Goal: Complete application form

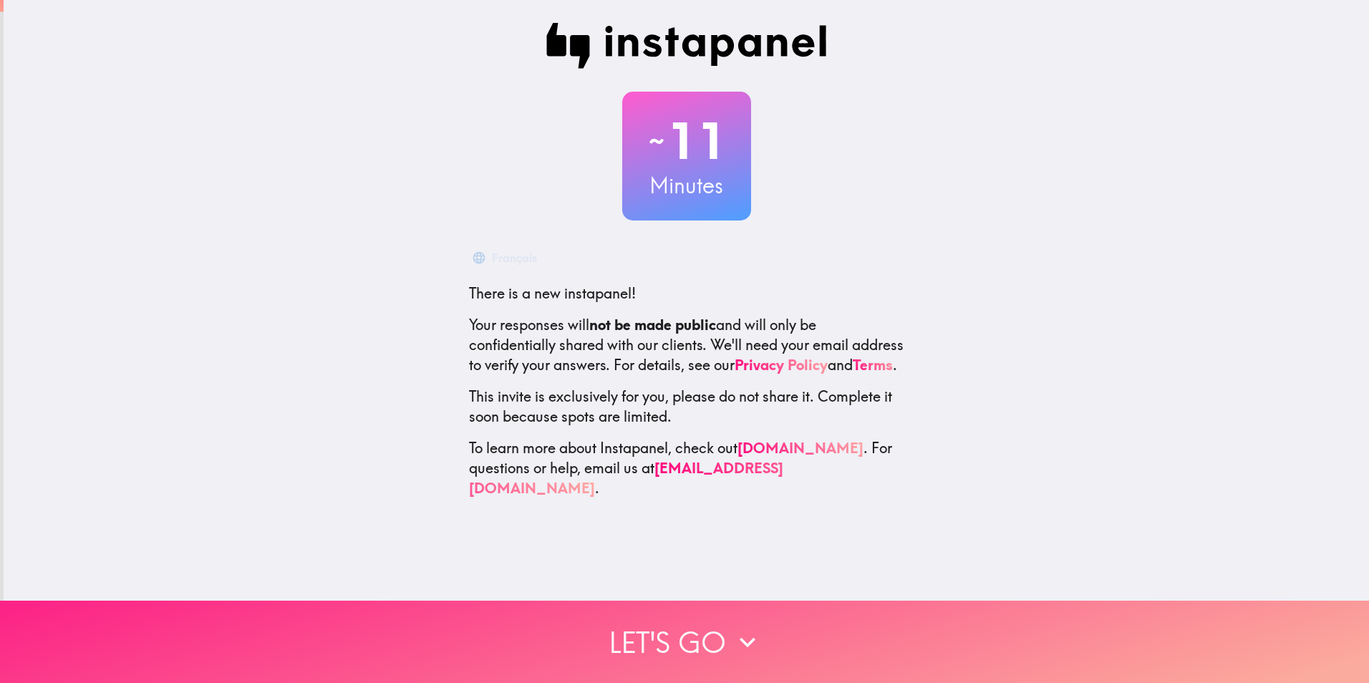
click at [689, 631] on button "Let's go" at bounding box center [684, 642] width 1369 height 82
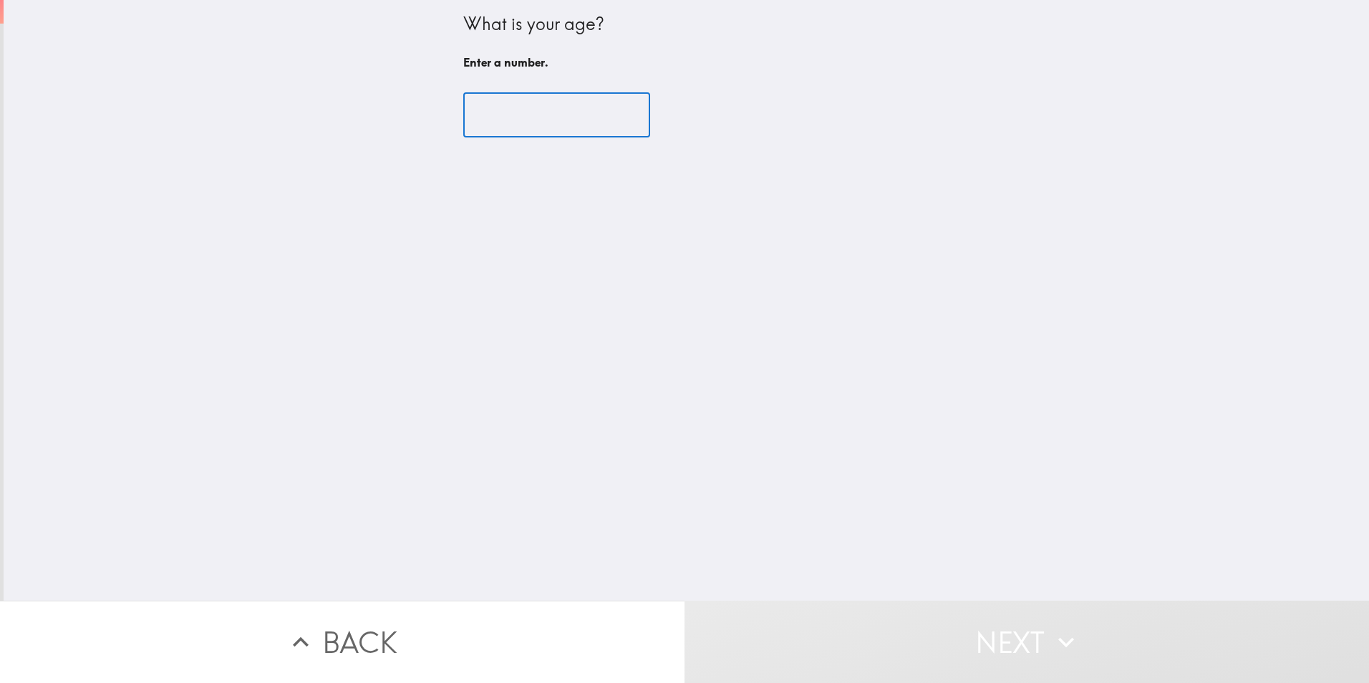
click at [563, 114] on input "number" at bounding box center [556, 115] width 187 height 44
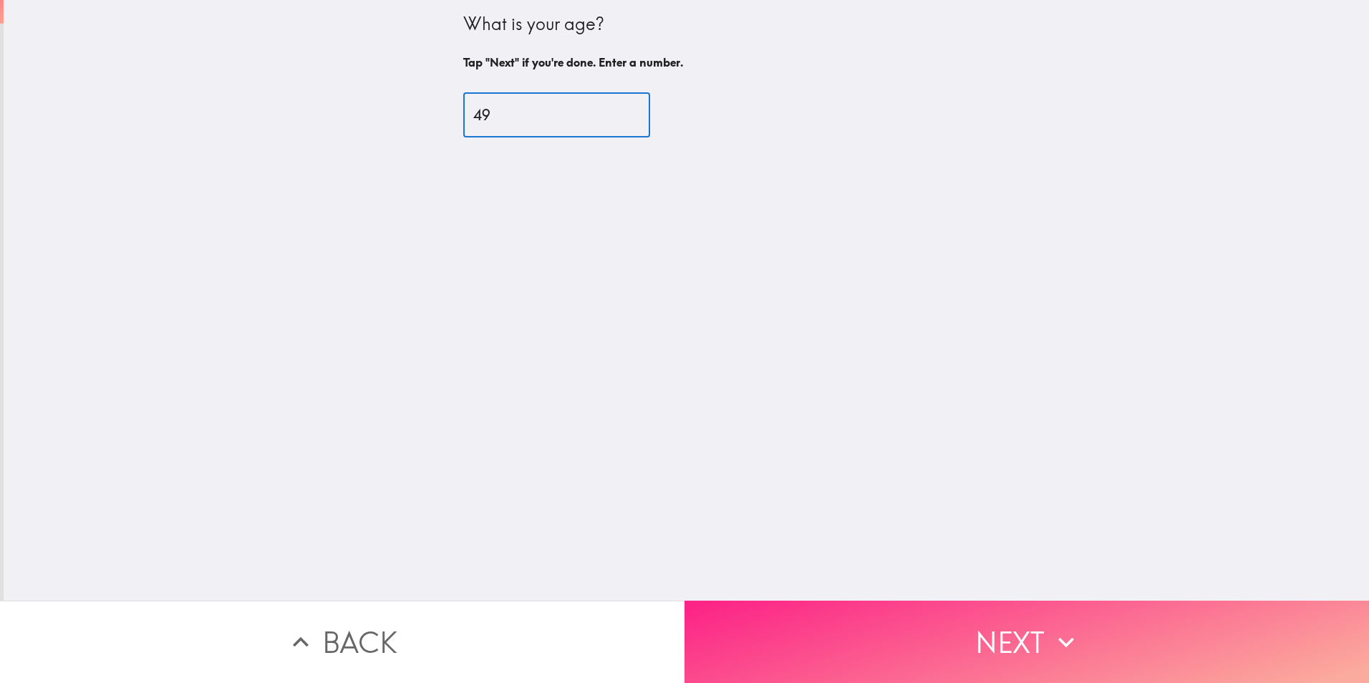
type input "49"
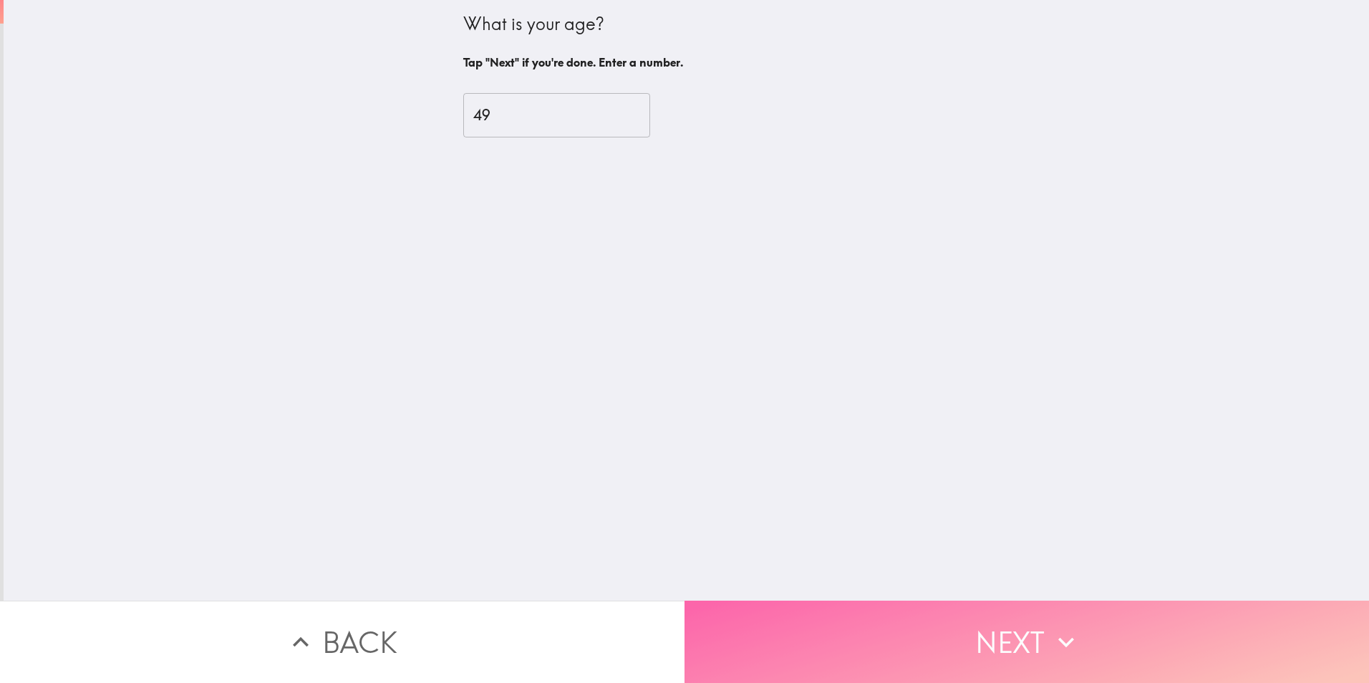
click at [971, 619] on button "Next" at bounding box center [1026, 642] width 684 height 82
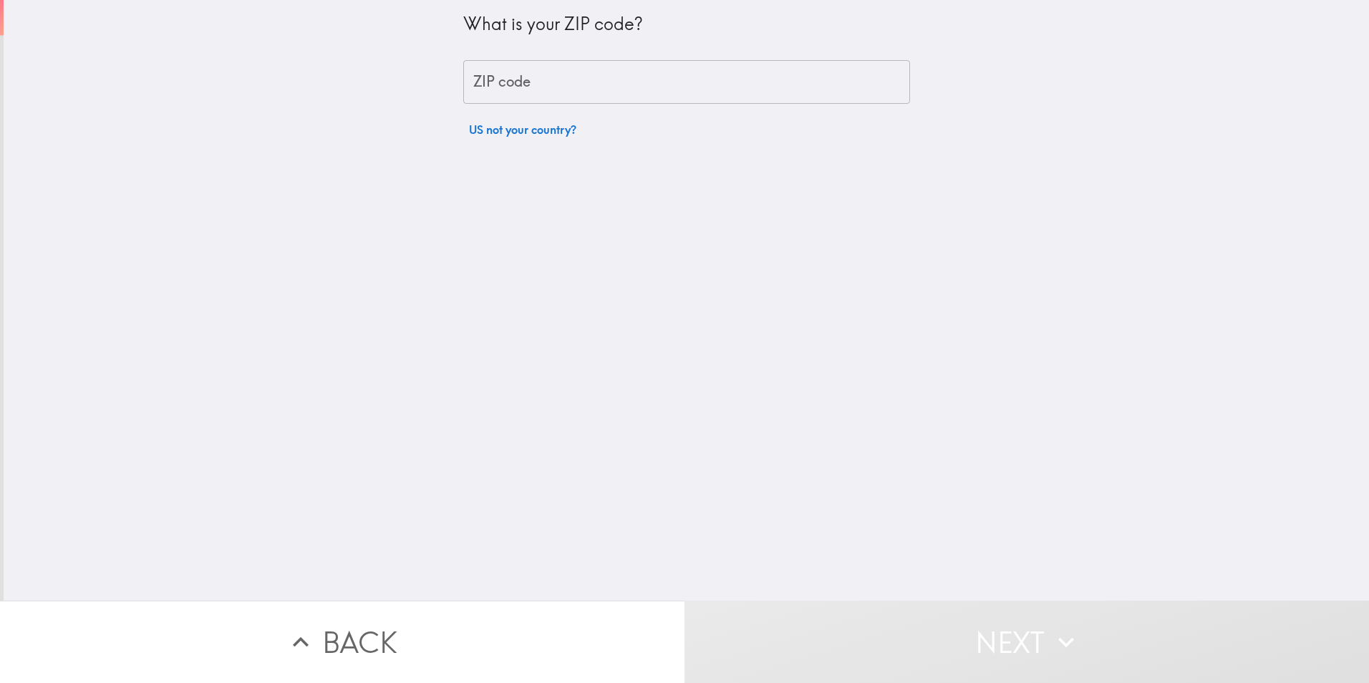
click at [568, 82] on input "ZIP code" at bounding box center [686, 82] width 447 height 44
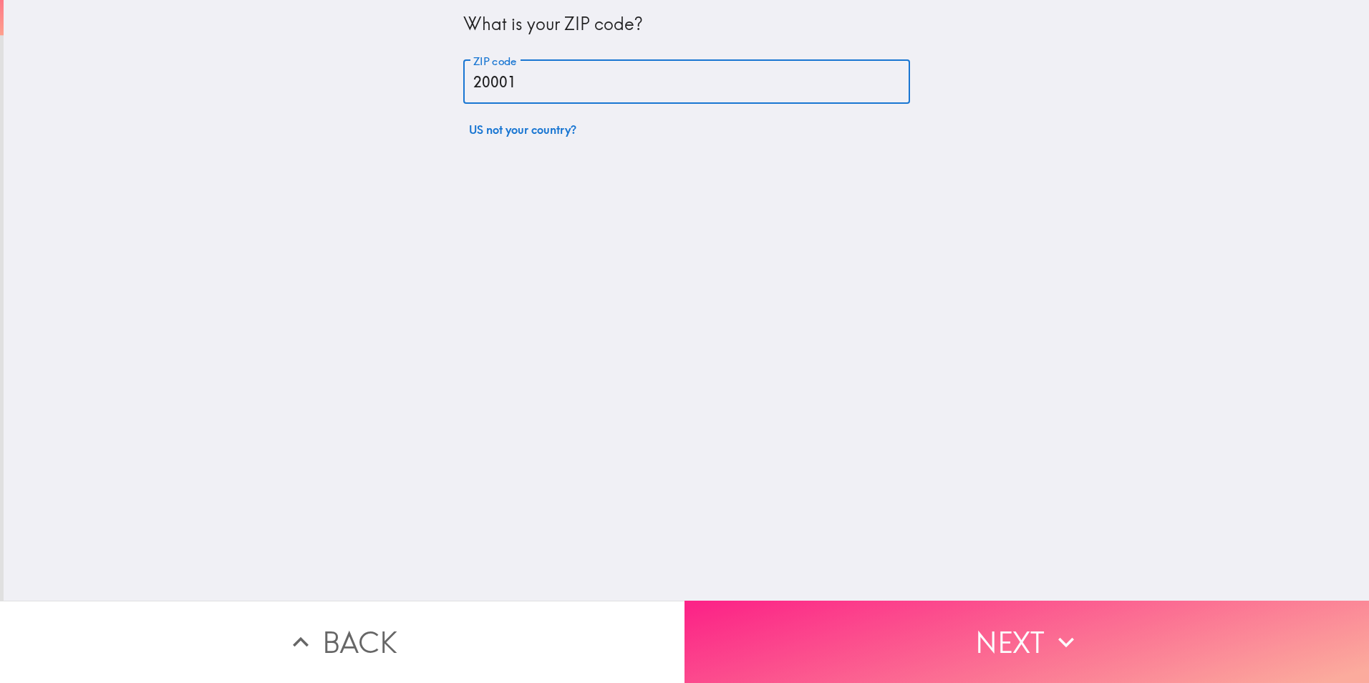
type input "20001"
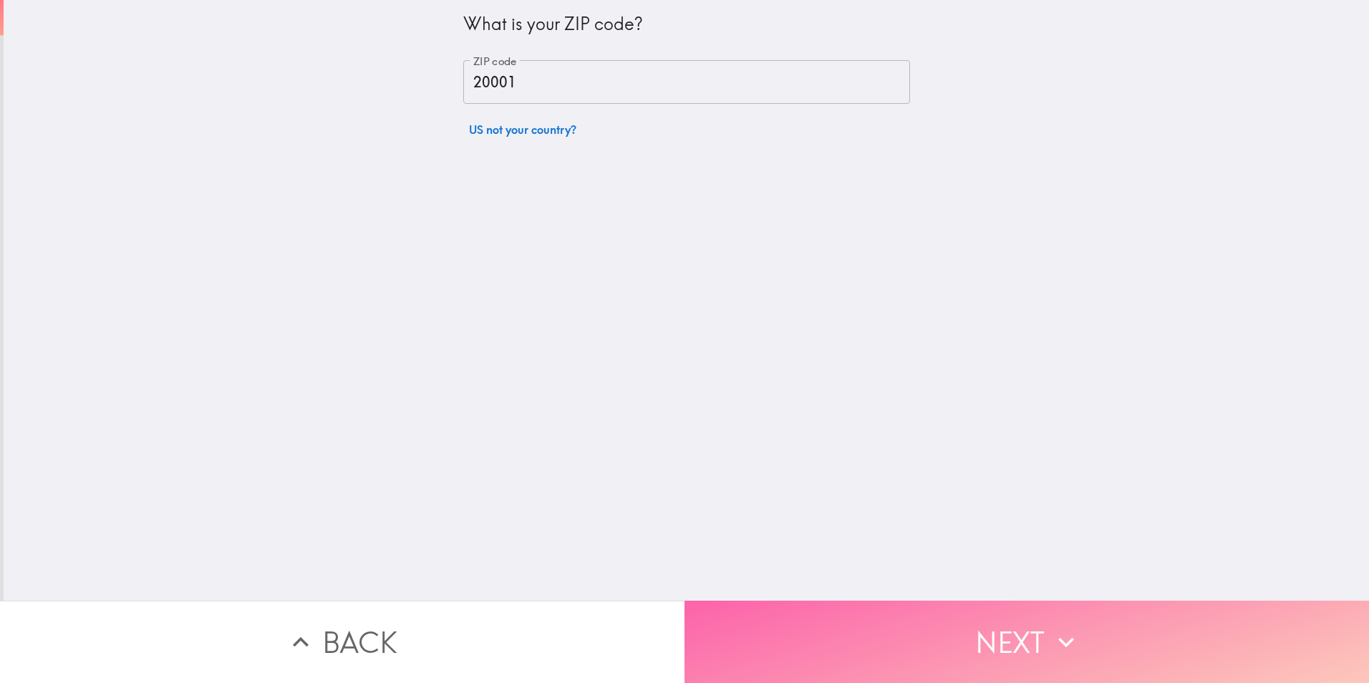
click at [1032, 621] on button "Next" at bounding box center [1026, 642] width 684 height 82
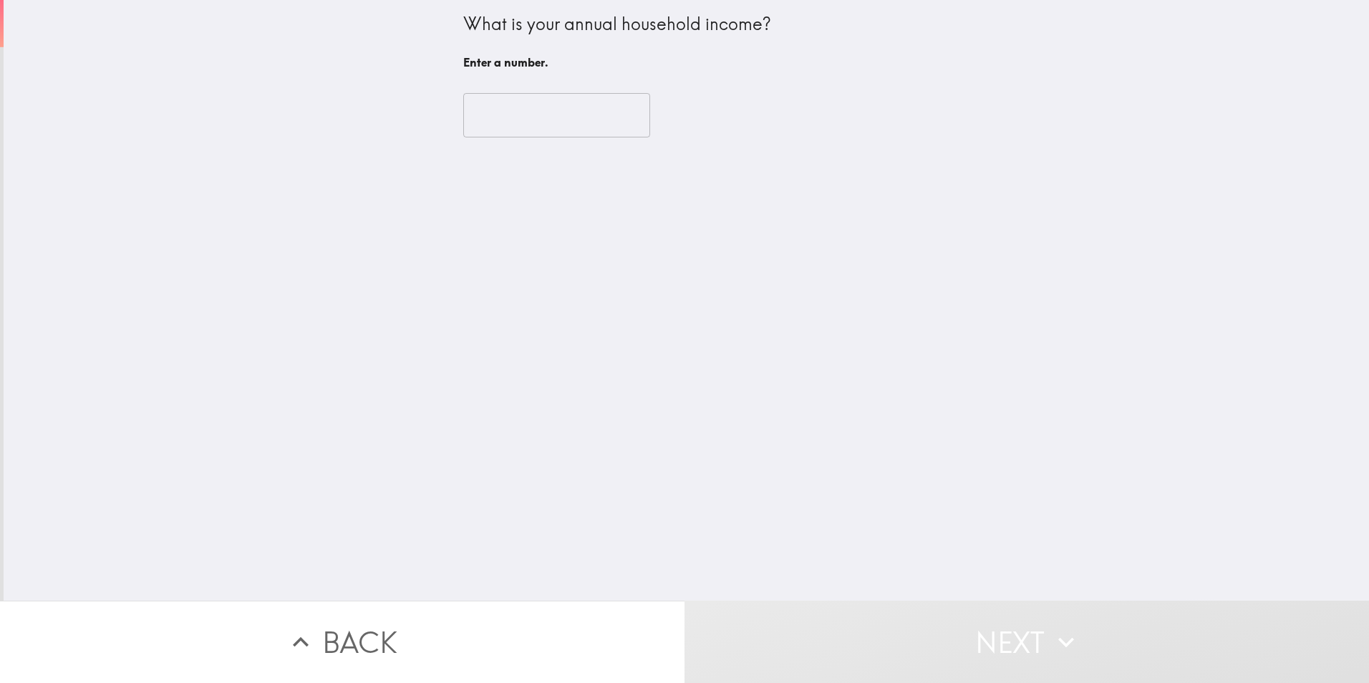
click at [528, 117] on input "number" at bounding box center [556, 115] width 187 height 44
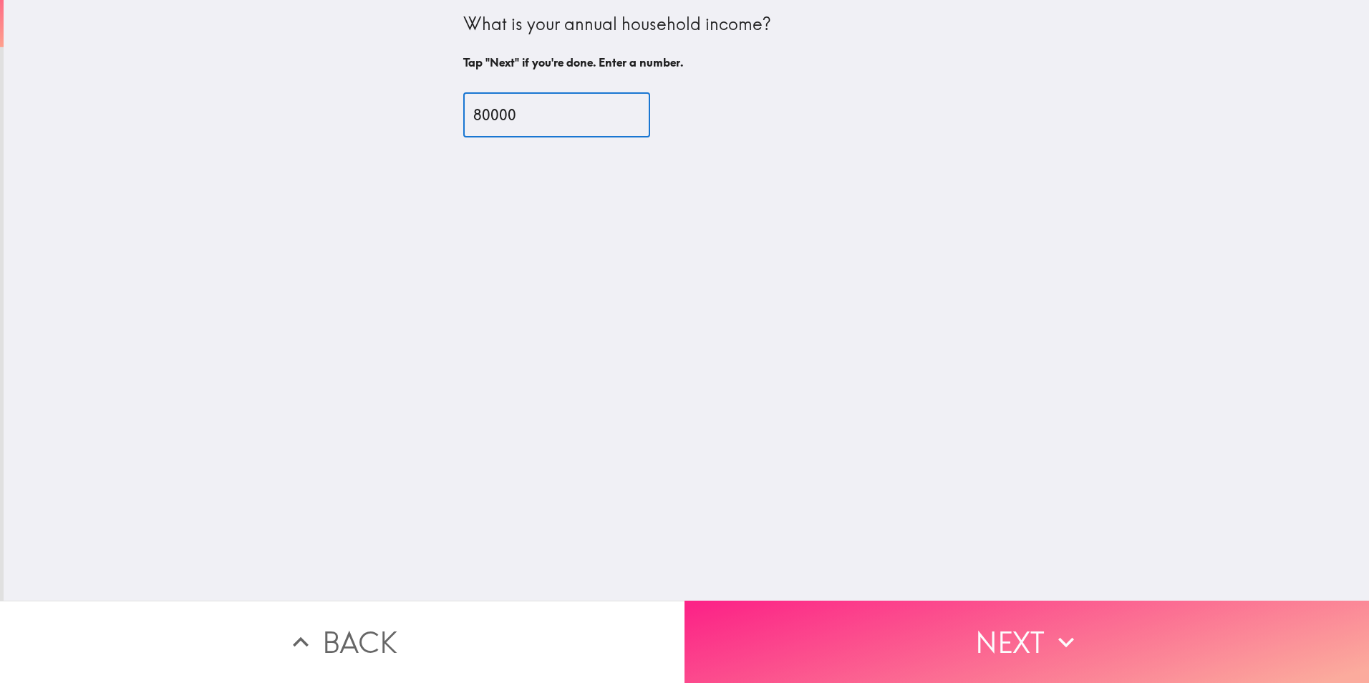
type input "80000"
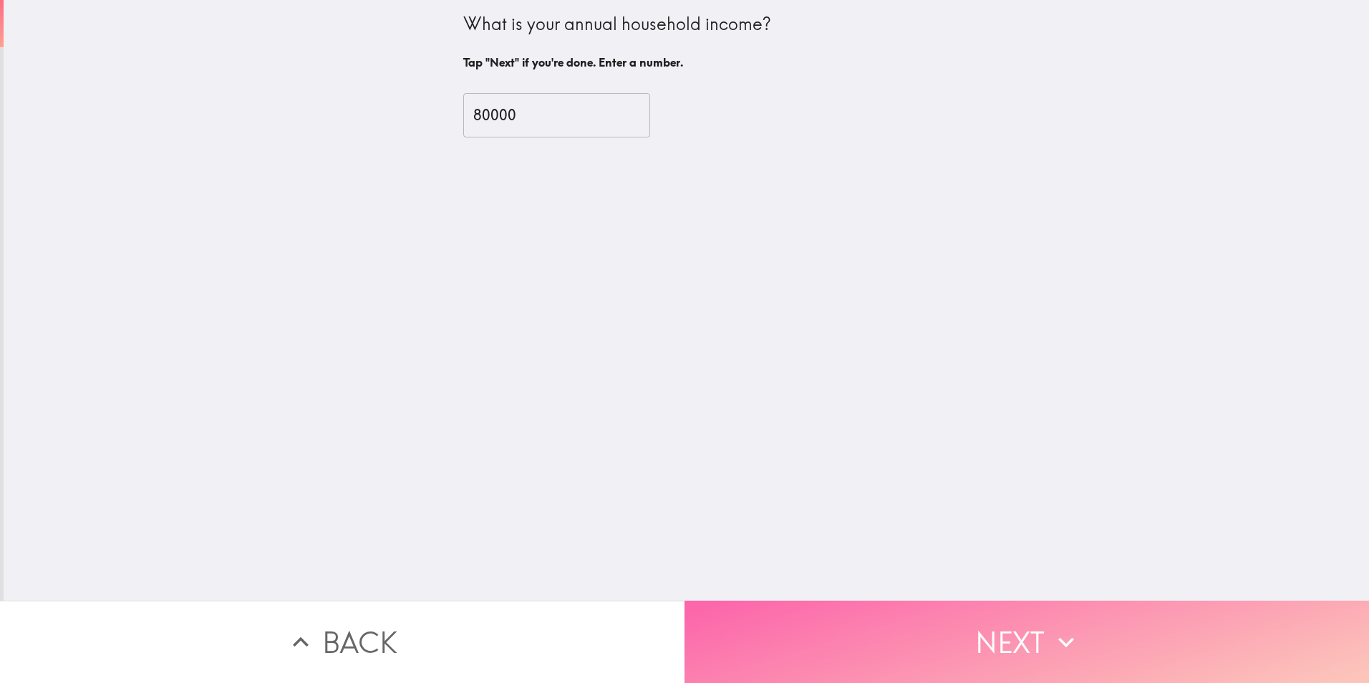
click at [1007, 627] on button "Next" at bounding box center [1026, 642] width 684 height 82
